Goal: Task Accomplishment & Management: Manage account settings

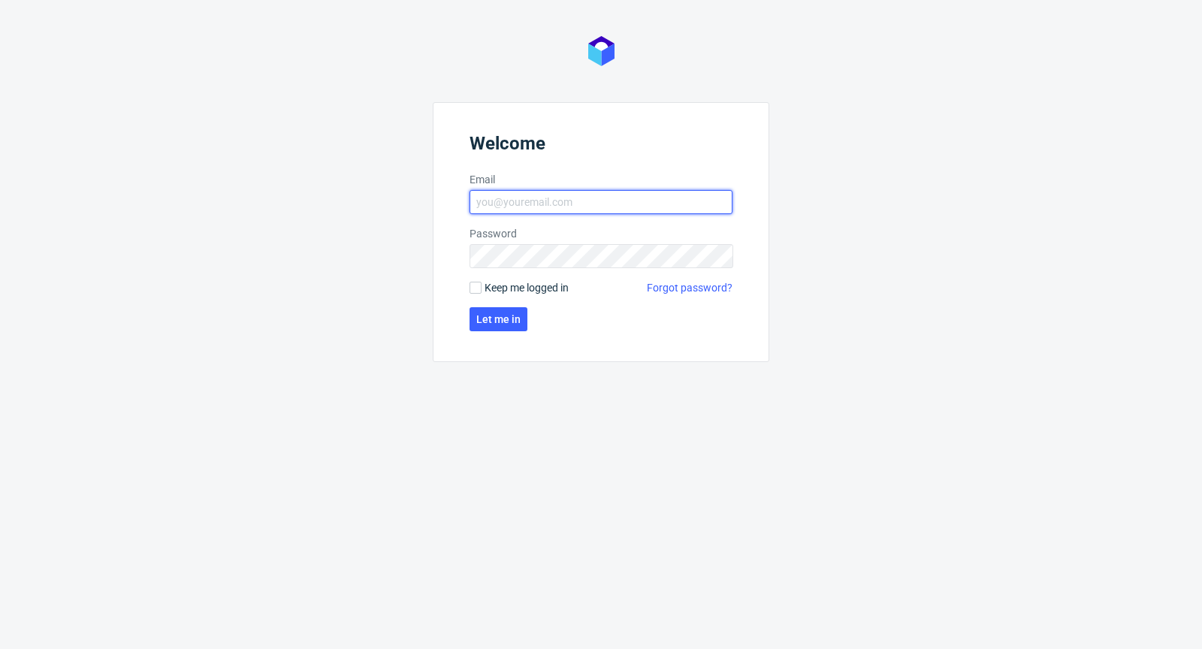
type input "[PERSON_NAME][EMAIL_ADDRESS][PERSON_NAME][DOMAIN_NAME]"
click at [501, 290] on span "Keep me logged in" at bounding box center [527, 287] width 84 height 15
click at [482, 290] on input "Keep me logged in" at bounding box center [476, 288] width 12 height 12
checkbox input "true"
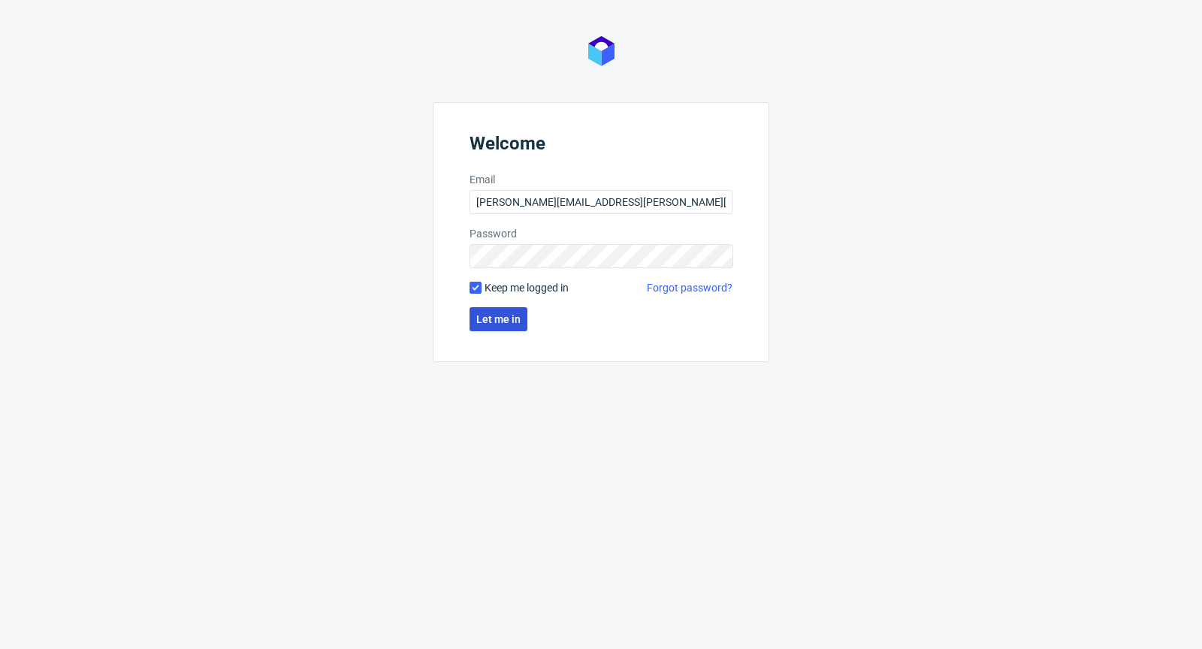
click at [501, 307] on button "Let me in" at bounding box center [499, 319] width 58 height 24
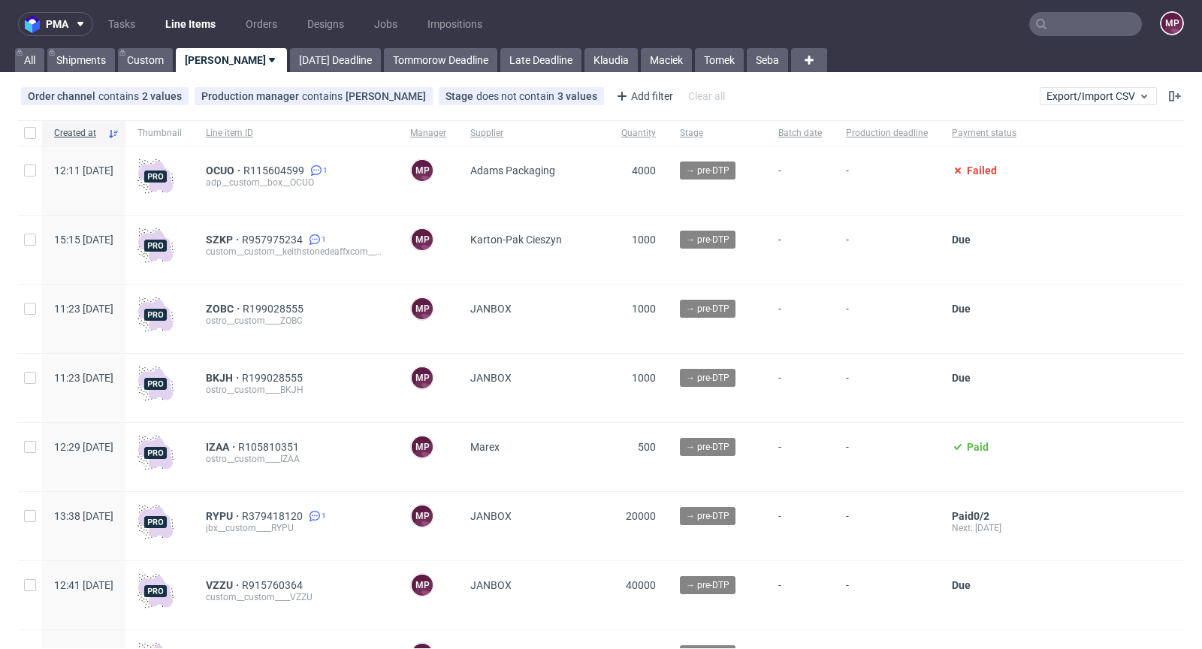
click at [1090, 35] on input "text" at bounding box center [1086, 24] width 113 height 24
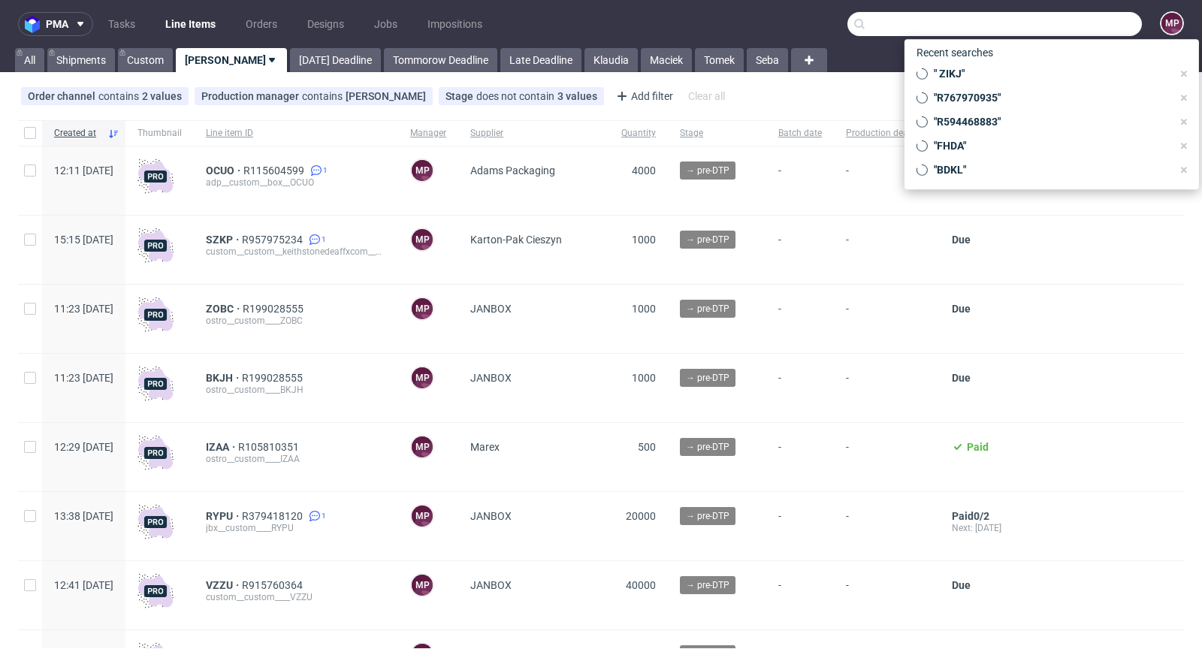
paste input "SIXE"
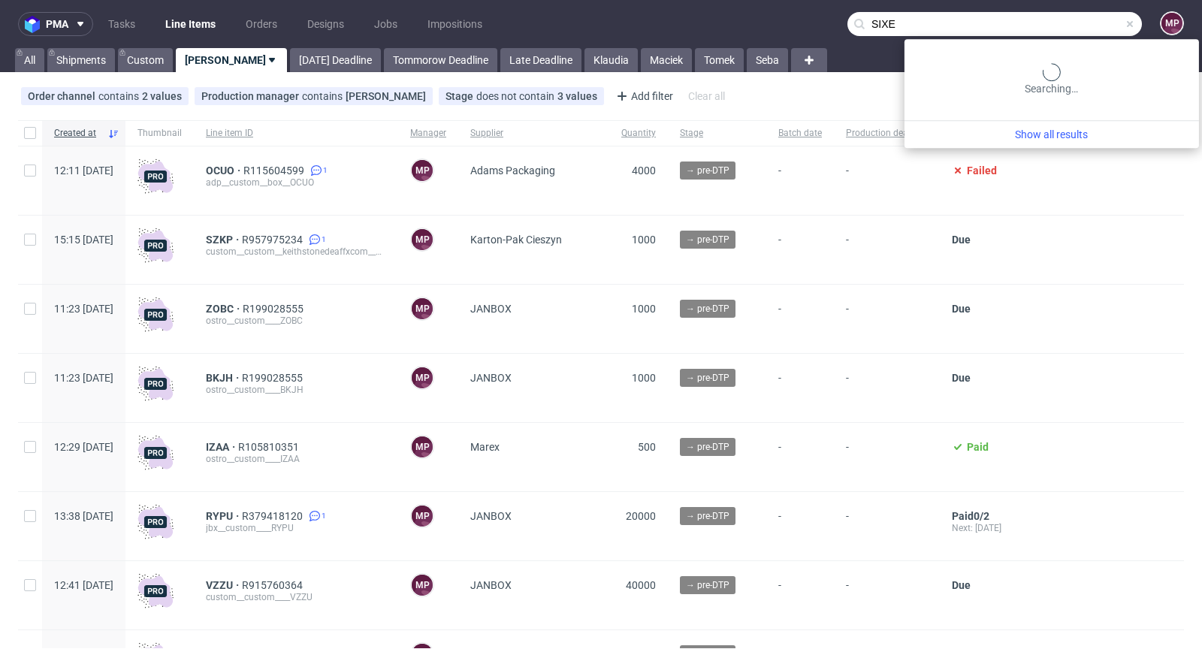
type input "SIXE"
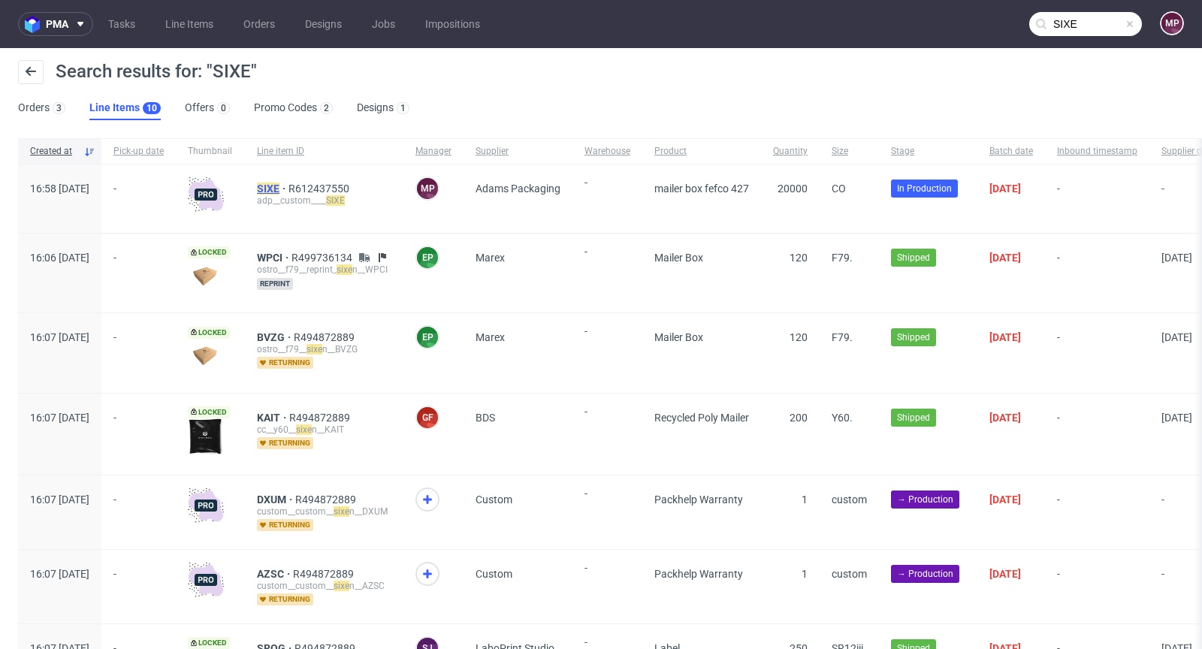
click at [280, 184] on mark "SIXE" at bounding box center [268, 189] width 23 height 12
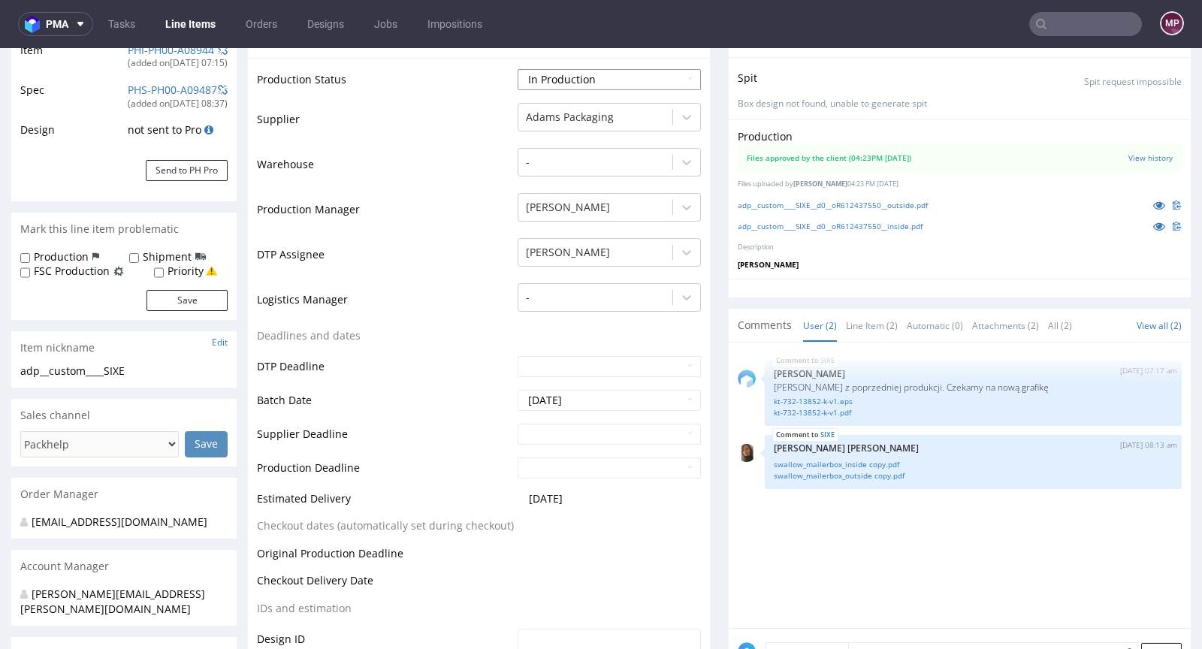
scroll to position [310, 0]
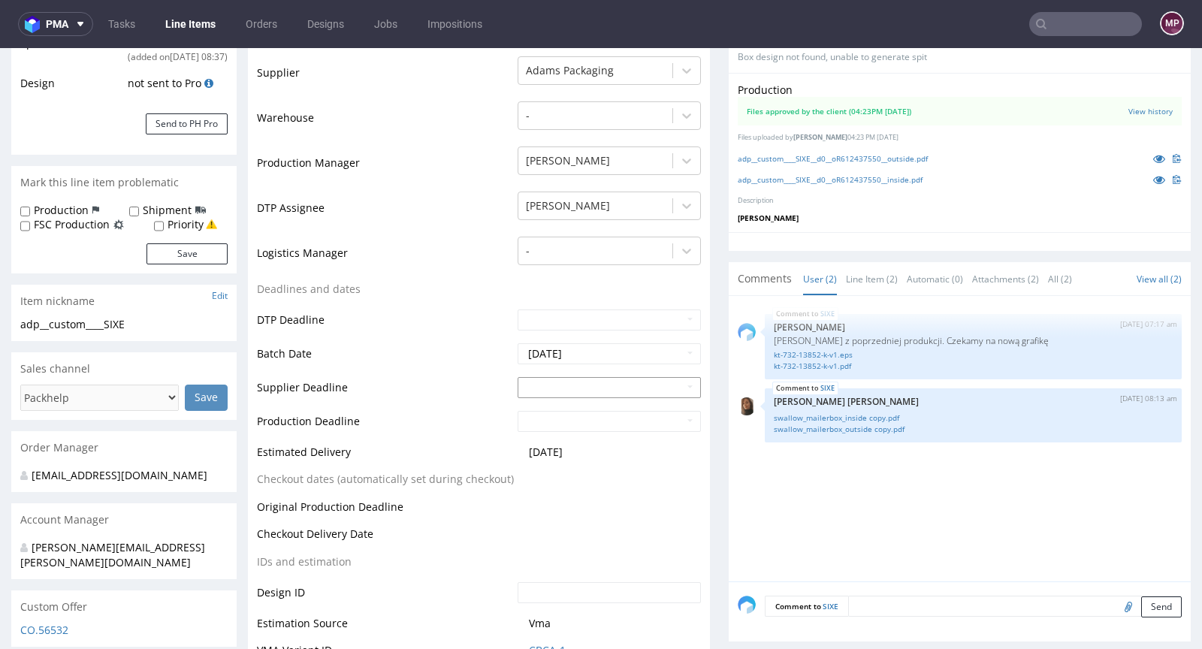
click at [662, 209] on icon at bounding box center [664, 206] width 4 height 11
click at [605, 272] on td "10" at bounding box center [596, 273] width 23 height 23
type input "[DATE]"
click at [564, 423] on input "text" at bounding box center [609, 421] width 183 height 21
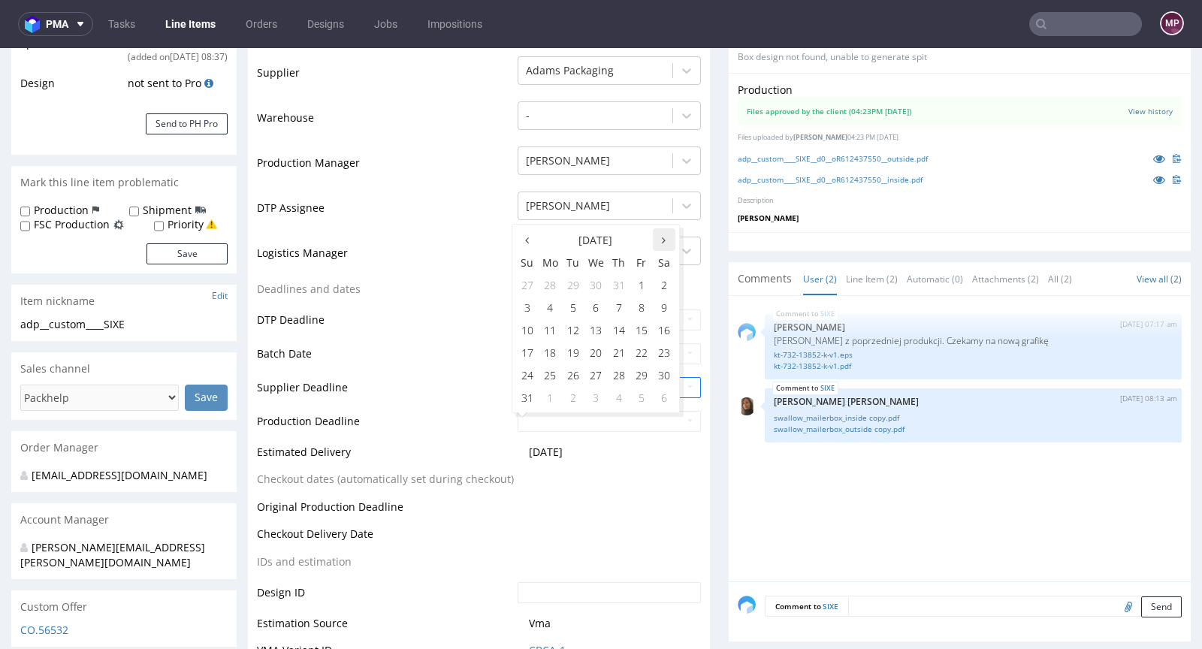
click at [662, 238] on icon at bounding box center [664, 240] width 4 height 11
click at [642, 307] on td "12" at bounding box center [642, 307] width 23 height 23
type input "[DATE]"
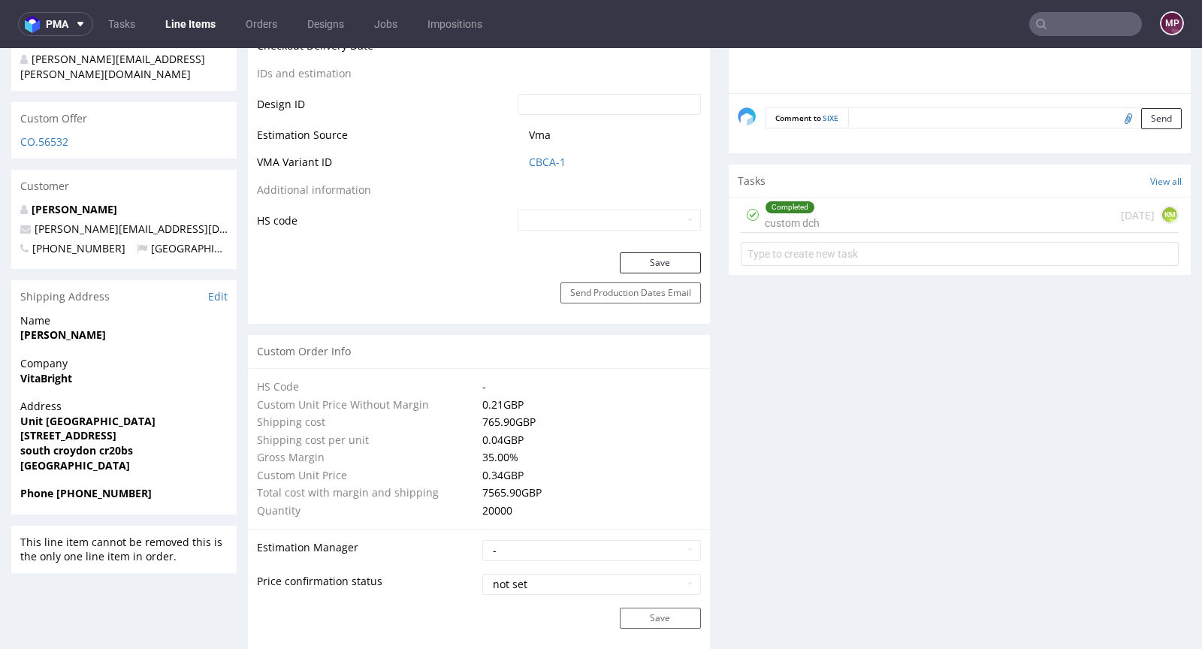
scroll to position [674, 0]
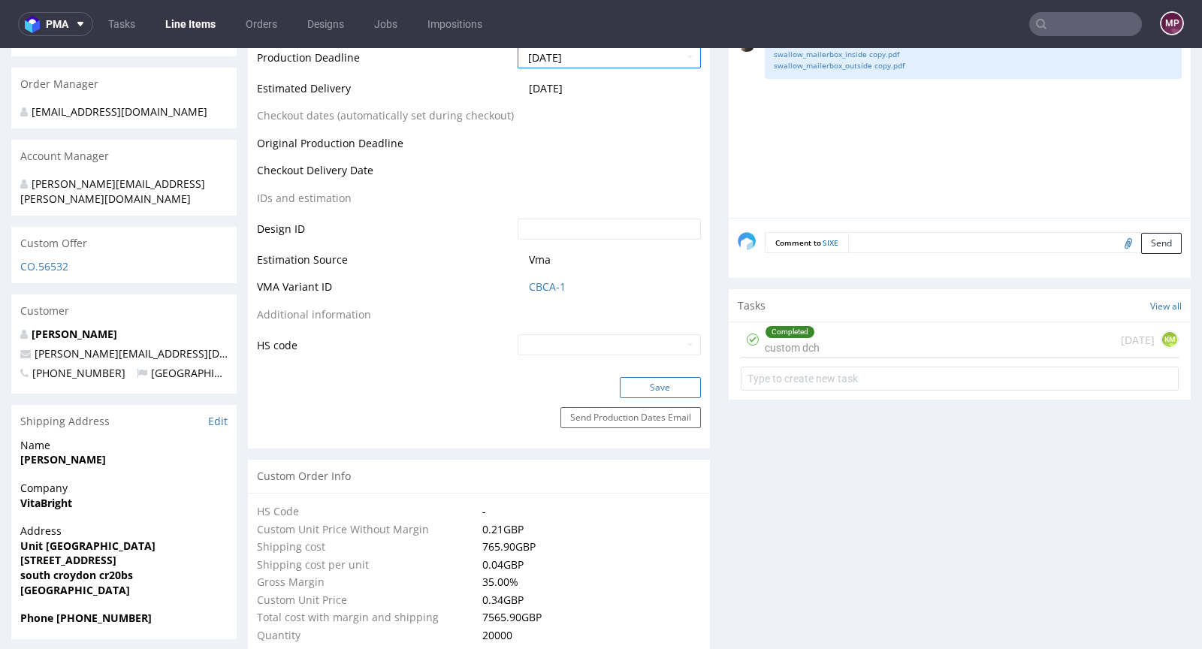
click at [649, 378] on button "Save" at bounding box center [660, 387] width 81 height 21
